Goal: Information Seeking & Learning: Learn about a topic

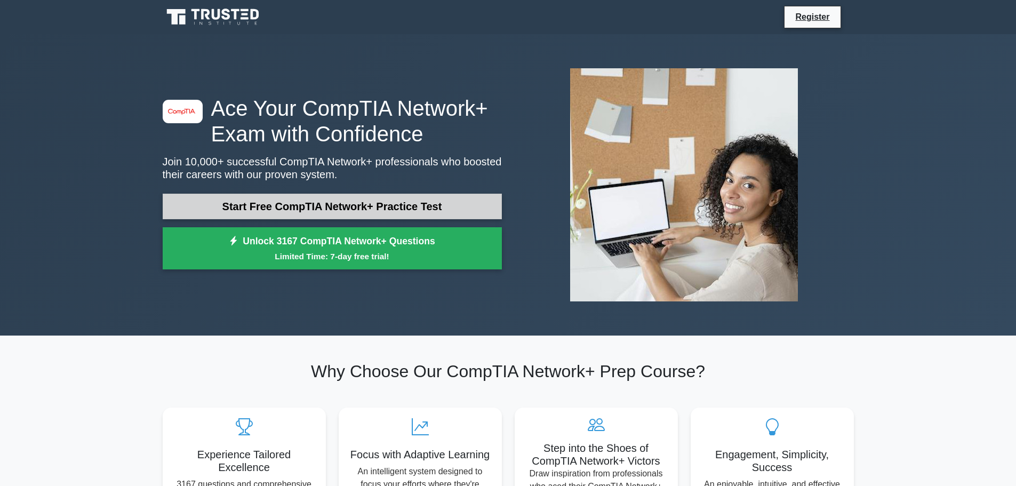
click at [329, 203] on link "Start Free CompTIA Network+ Practice Test" at bounding box center [332, 207] width 339 height 26
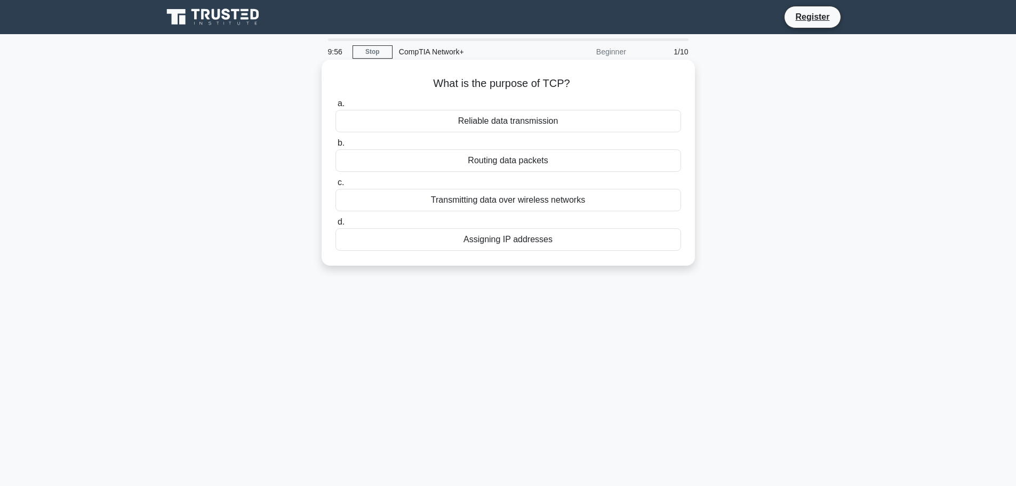
click at [438, 119] on div "Reliable data transmission" at bounding box center [507, 121] width 345 height 22
click at [335, 107] on input "a. Reliable data transmission" at bounding box center [335, 103] width 0 height 7
click at [542, 121] on div "To improve network performance and reduce congestion" at bounding box center [507, 121] width 345 height 22
click at [335, 107] on input "a. To improve network performance and reduce congestion" at bounding box center [335, 103] width 0 height 7
click at [516, 199] on div "To indicate the size of a network's subnet mask" at bounding box center [507, 200] width 345 height 22
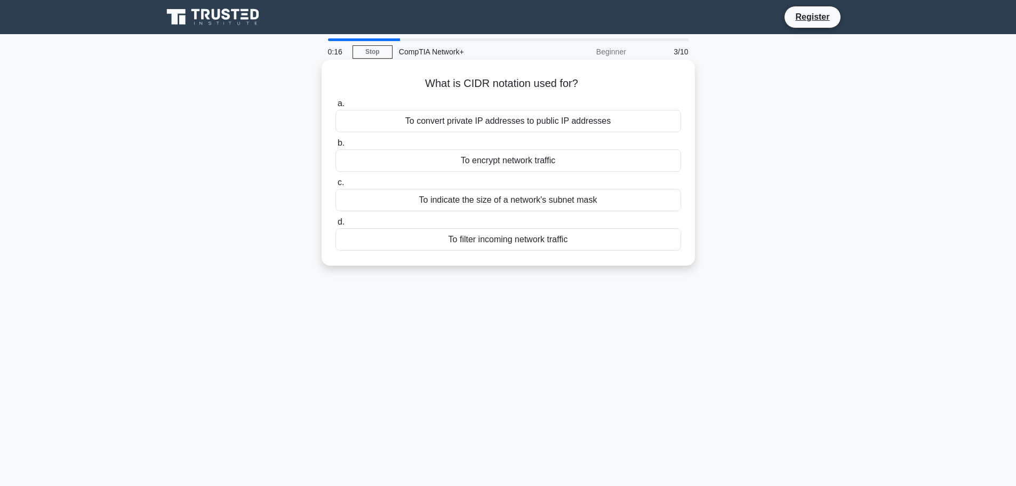
click at [335, 186] on input "c. To indicate the size of a network's subnet mask" at bounding box center [335, 182] width 0 height 7
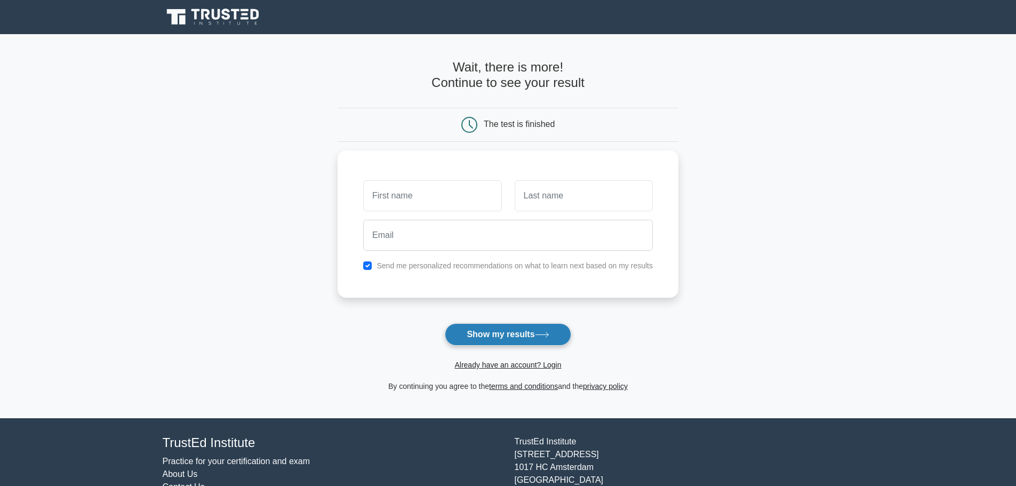
click at [487, 336] on button "Show my results" at bounding box center [508, 334] width 126 height 22
click at [429, 203] on input "text" at bounding box center [432, 193] width 138 height 31
drag, startPoint x: 342, startPoint y: 219, endPoint x: 397, endPoint y: 226, distance: 55.9
click at [352, 222] on div "Send me personalized recommendations on what to learn next based on my results" at bounding box center [507, 221] width 341 height 147
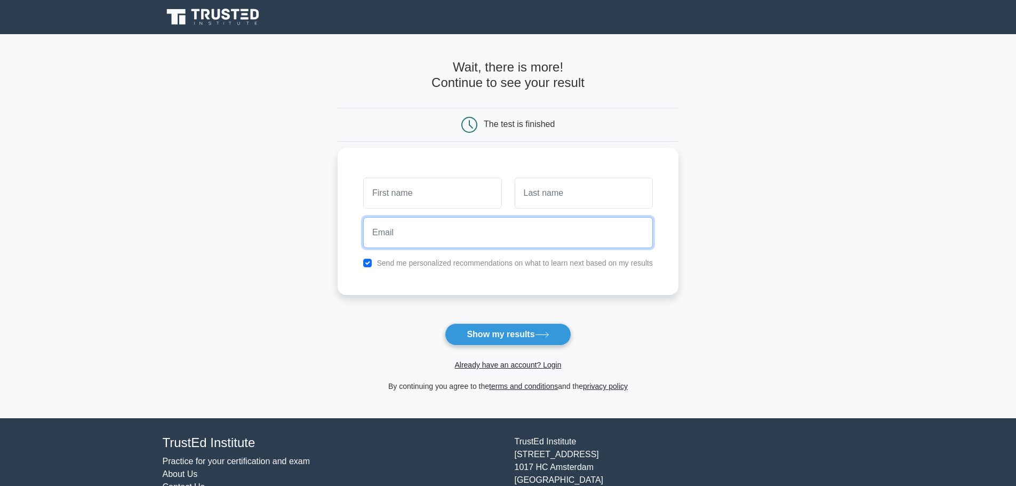
click at [423, 232] on input "email" at bounding box center [507, 232] width 289 height 31
click at [414, 215] on div at bounding box center [508, 232] width 302 height 39
